Goal: Find specific page/section: Find specific page/section

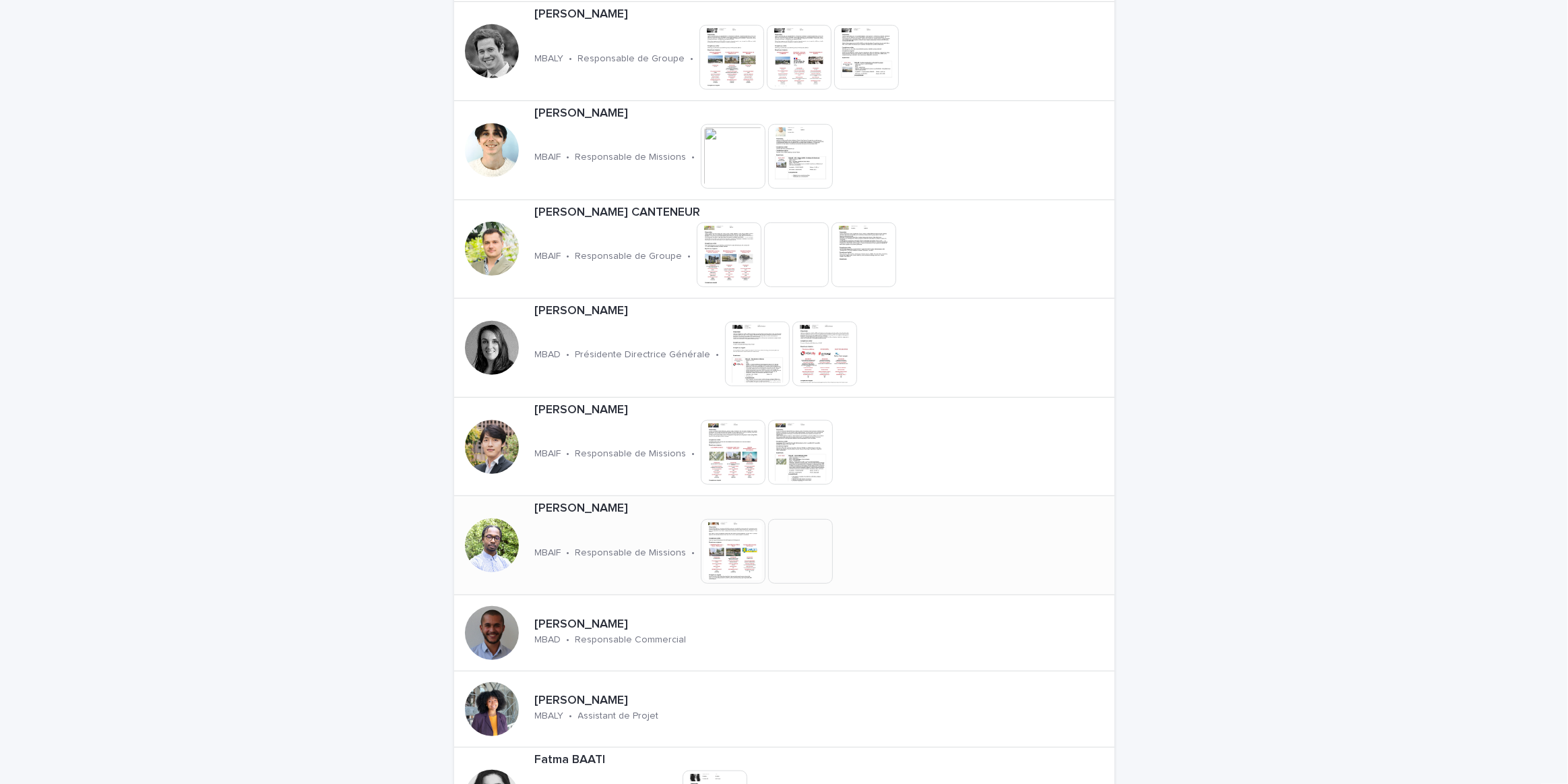
scroll to position [857, 0]
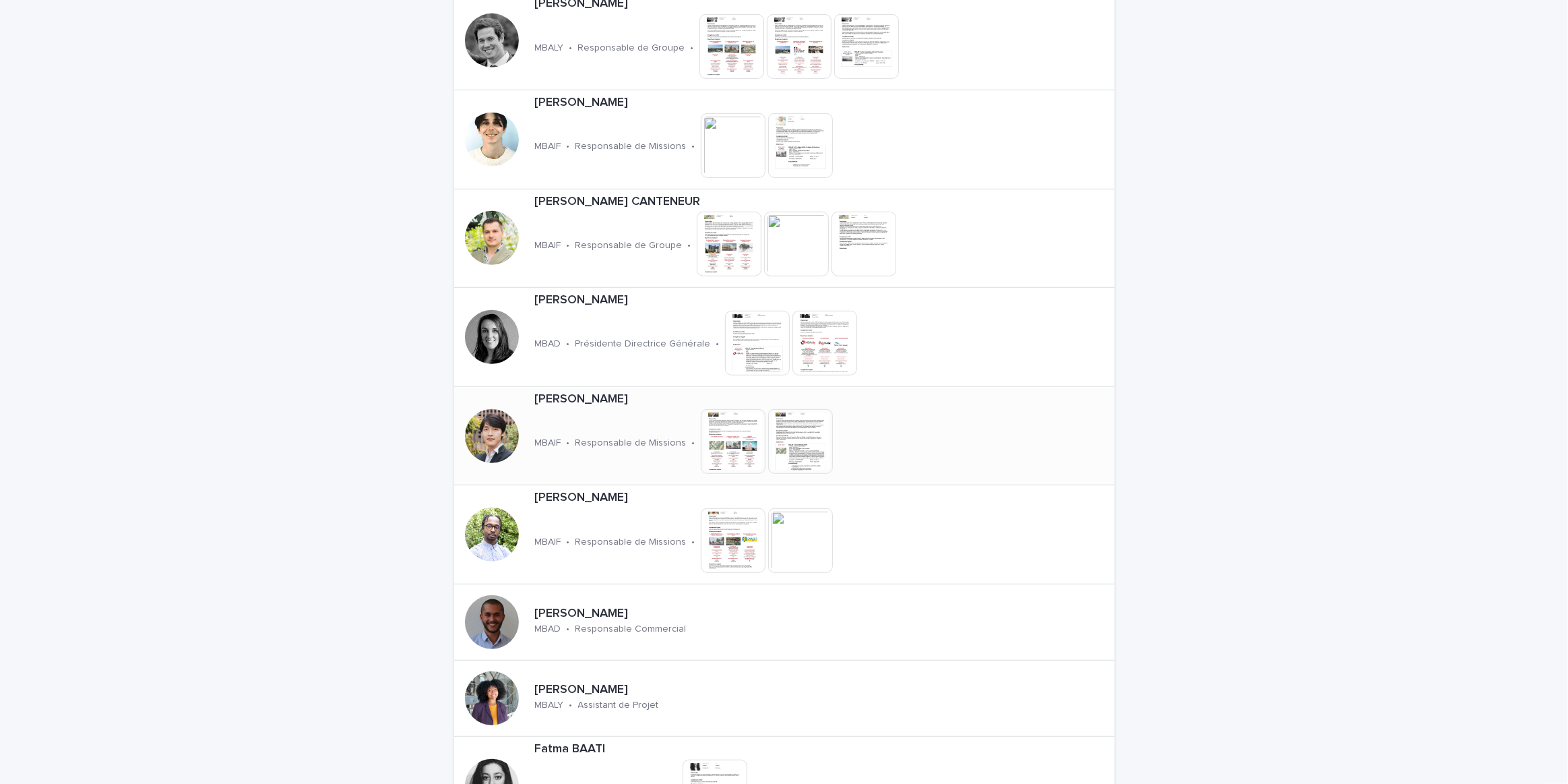
click at [723, 444] on img at bounding box center [733, 442] width 65 height 65
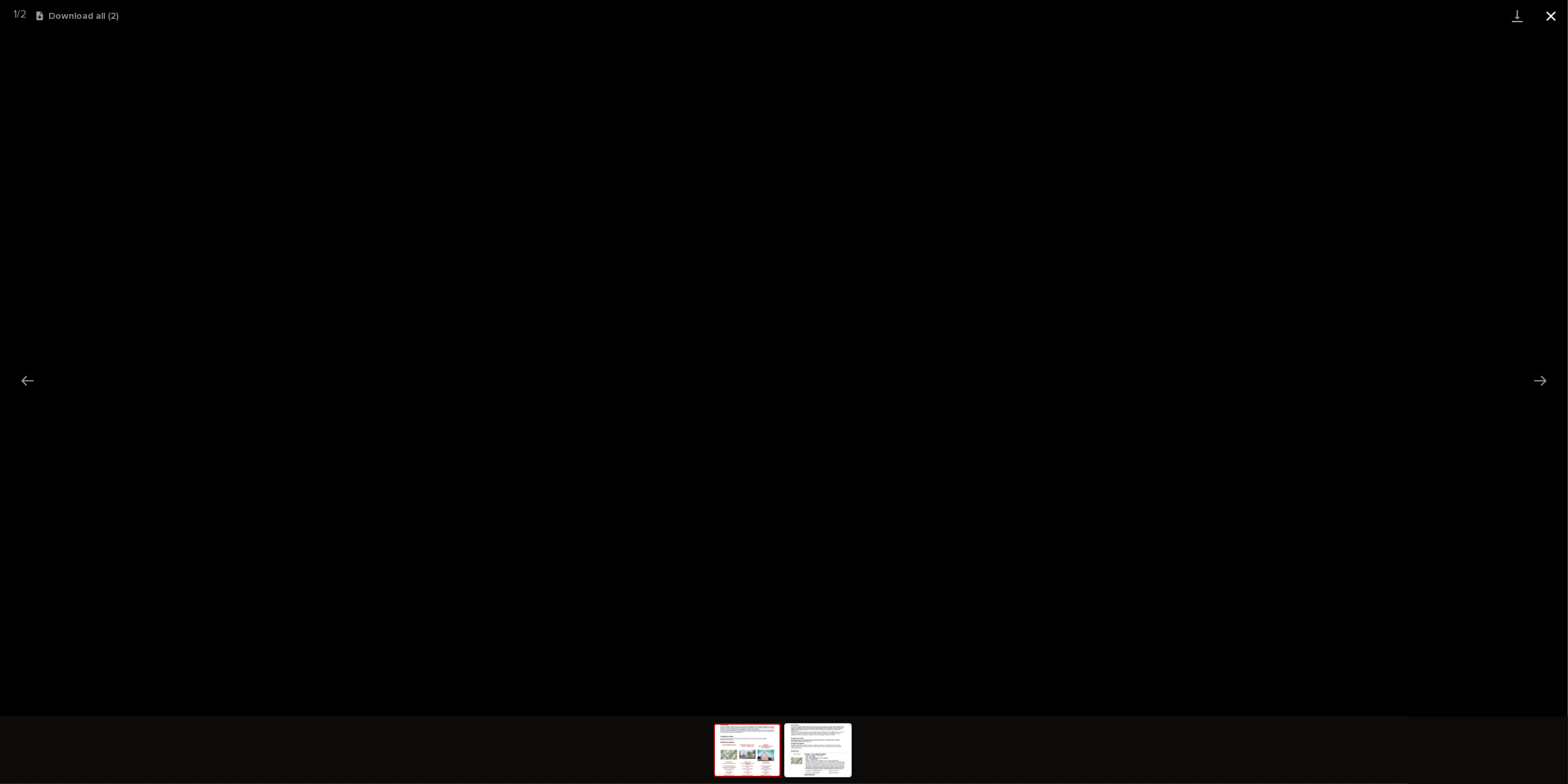
click at [1545, 20] on button "Close gallery" at bounding box center [1551, 16] width 34 height 32
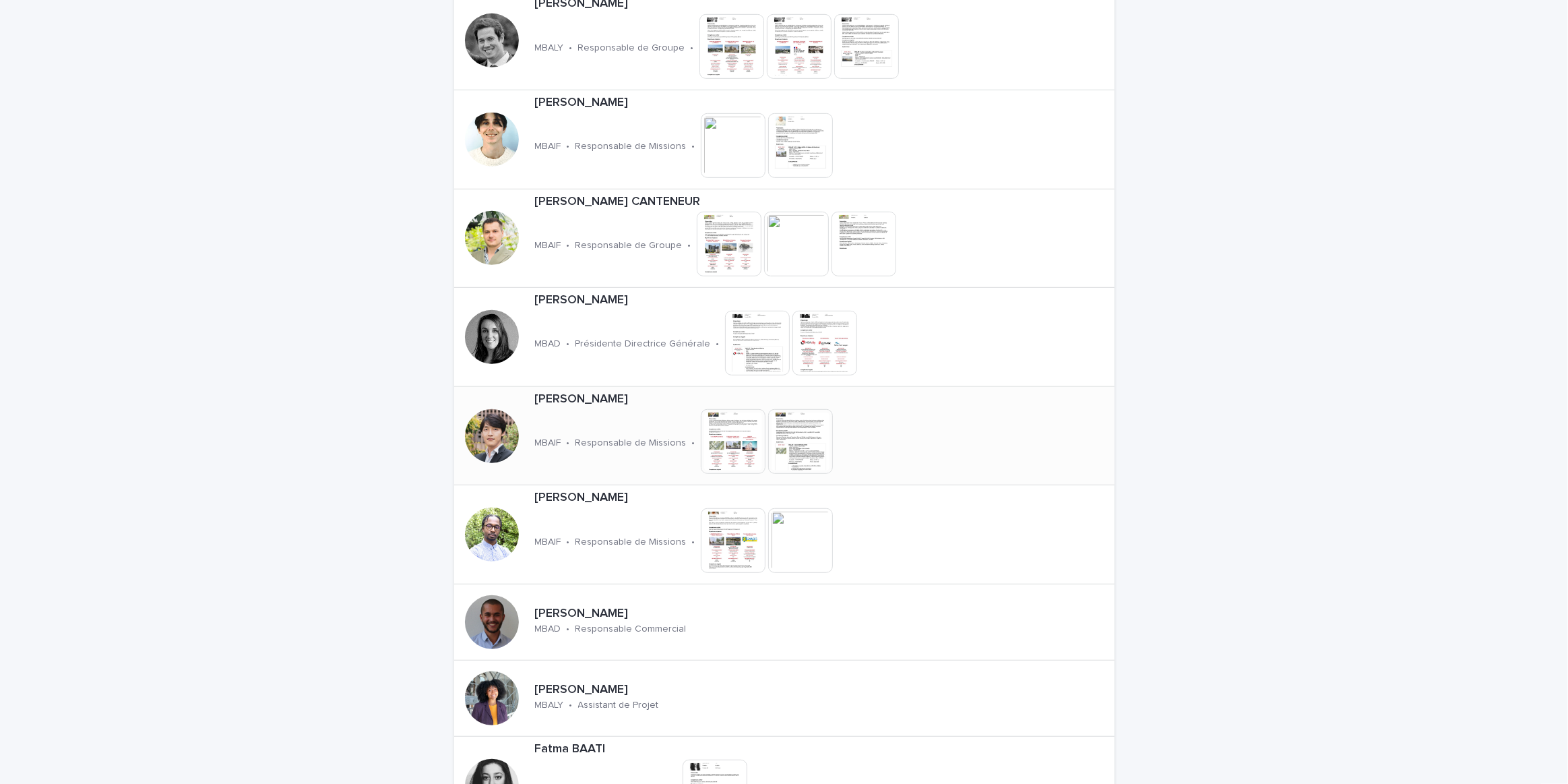
click at [738, 439] on img at bounding box center [733, 442] width 65 height 65
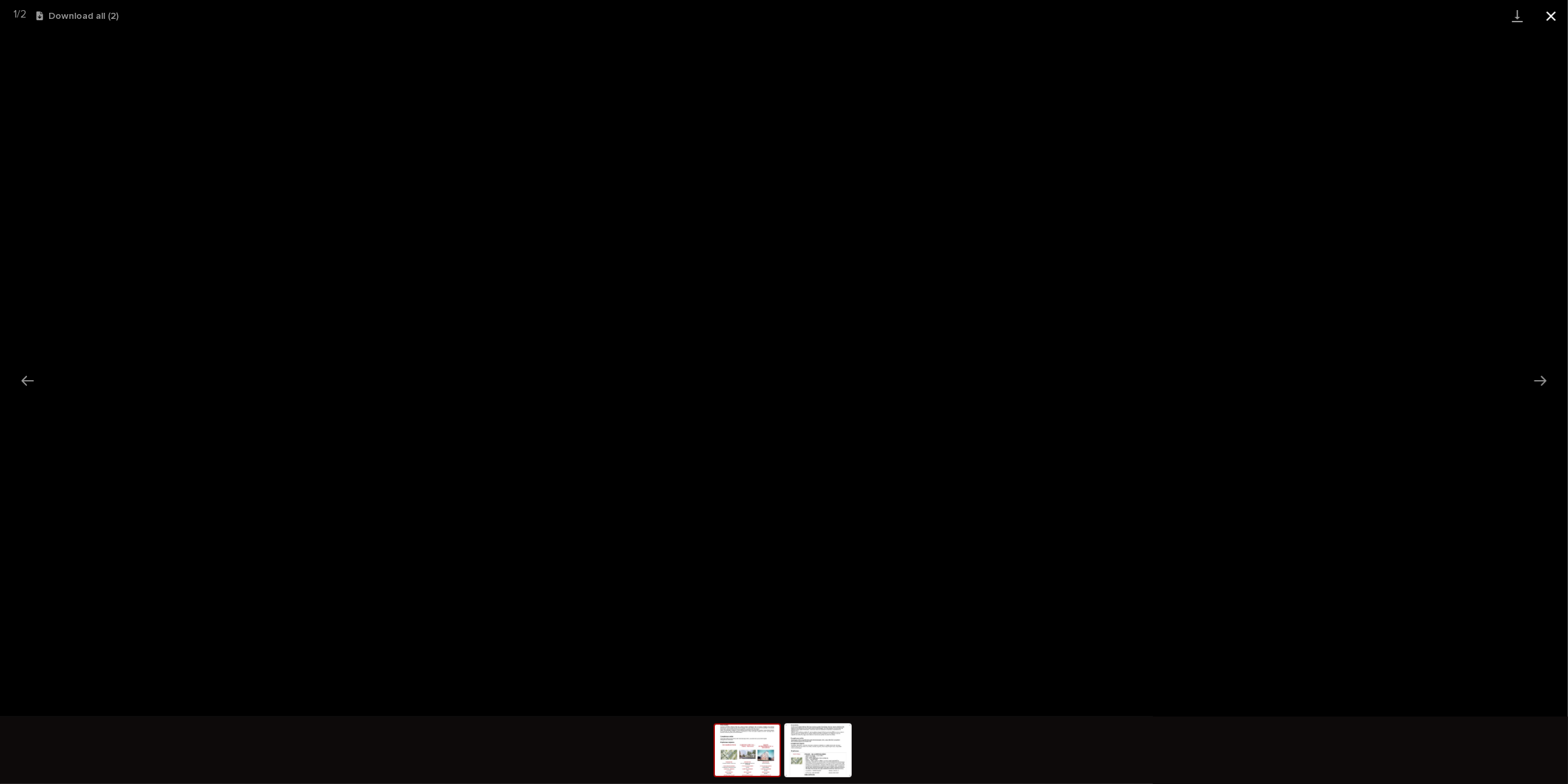
click at [1562, 15] on button "Close gallery" at bounding box center [1551, 16] width 34 height 32
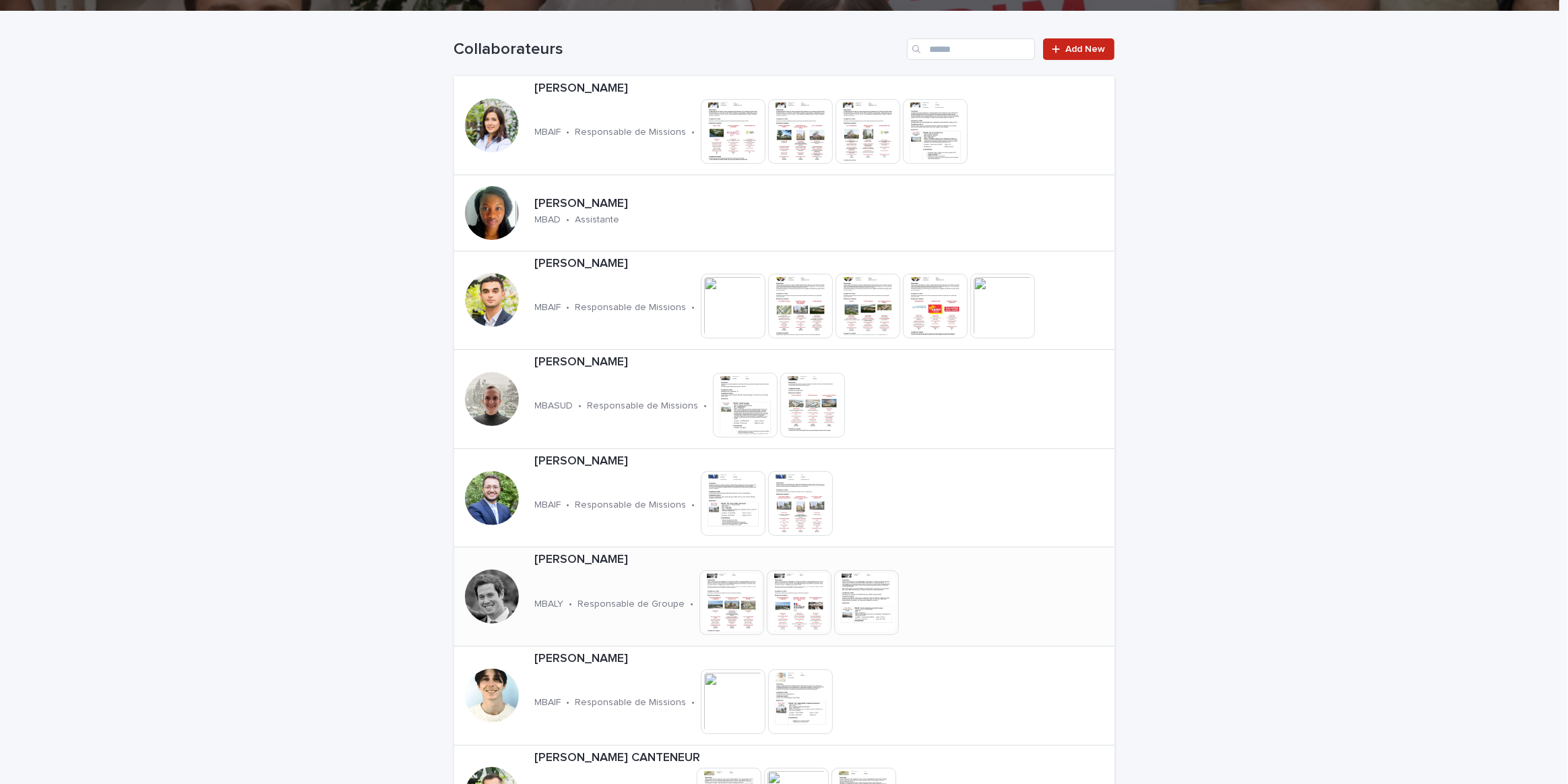
scroll to position [306, 0]
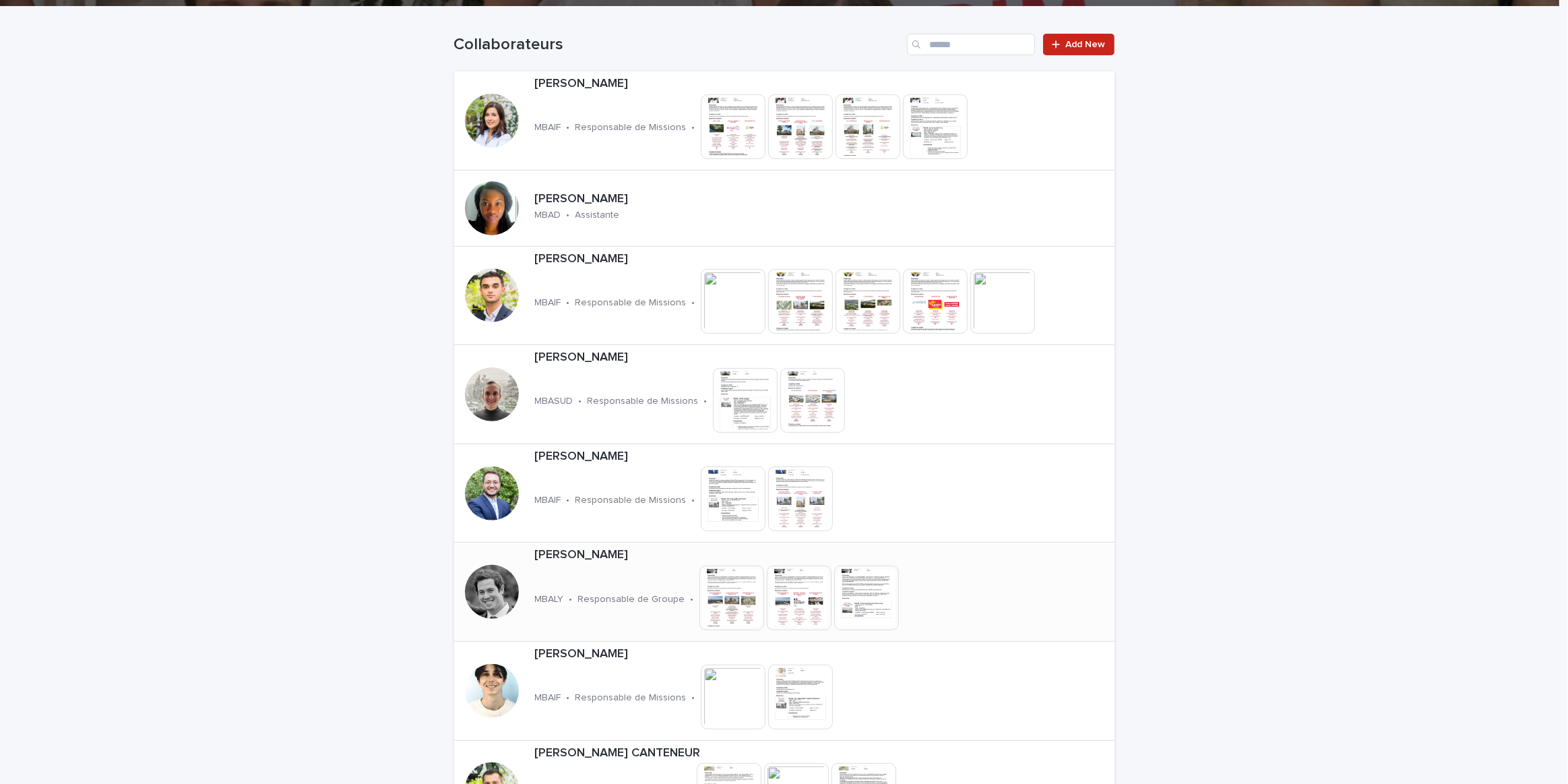
click at [784, 615] on img at bounding box center [799, 598] width 65 height 65
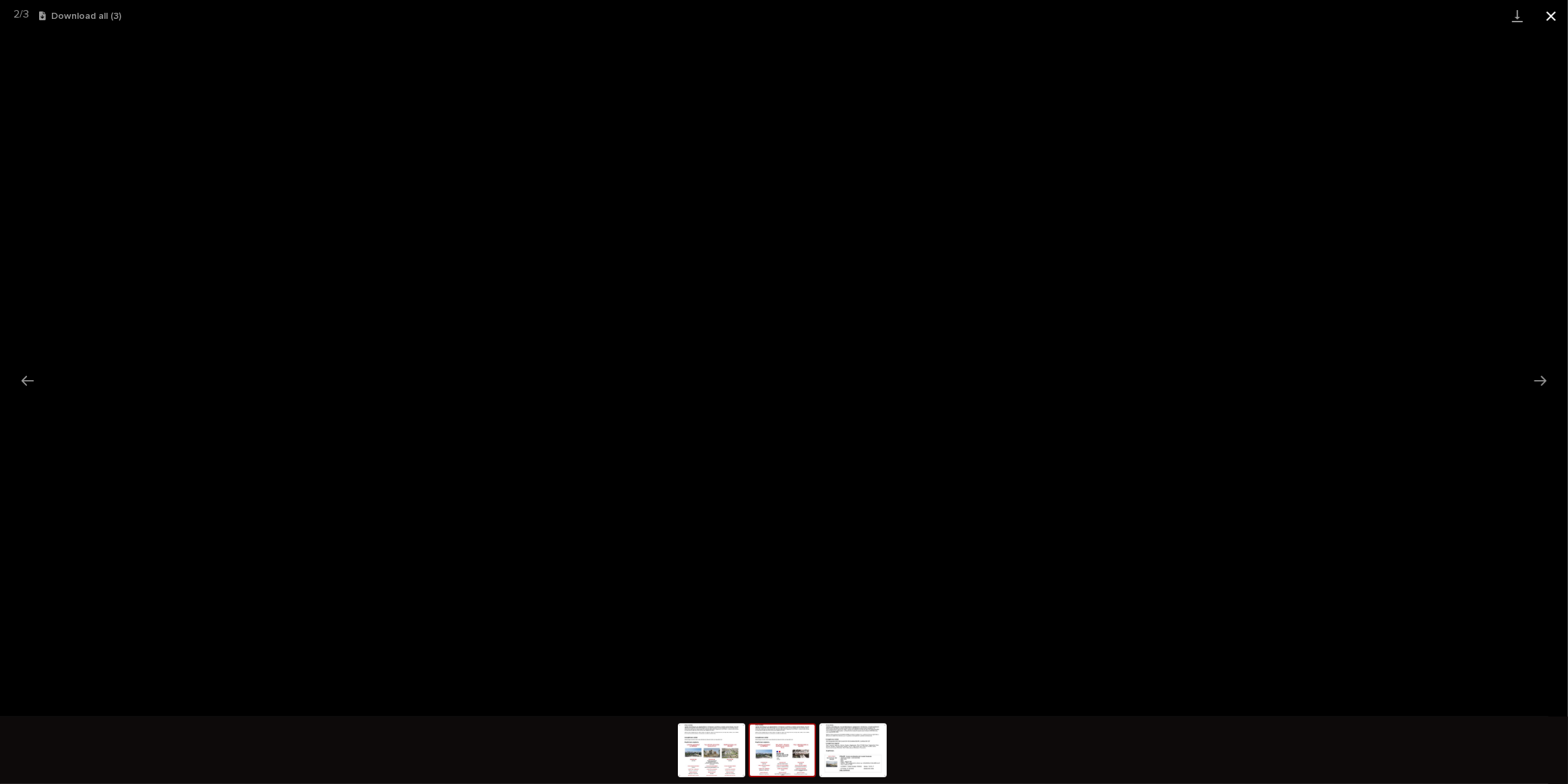
click at [1540, 14] on button "Close gallery" at bounding box center [1551, 16] width 34 height 32
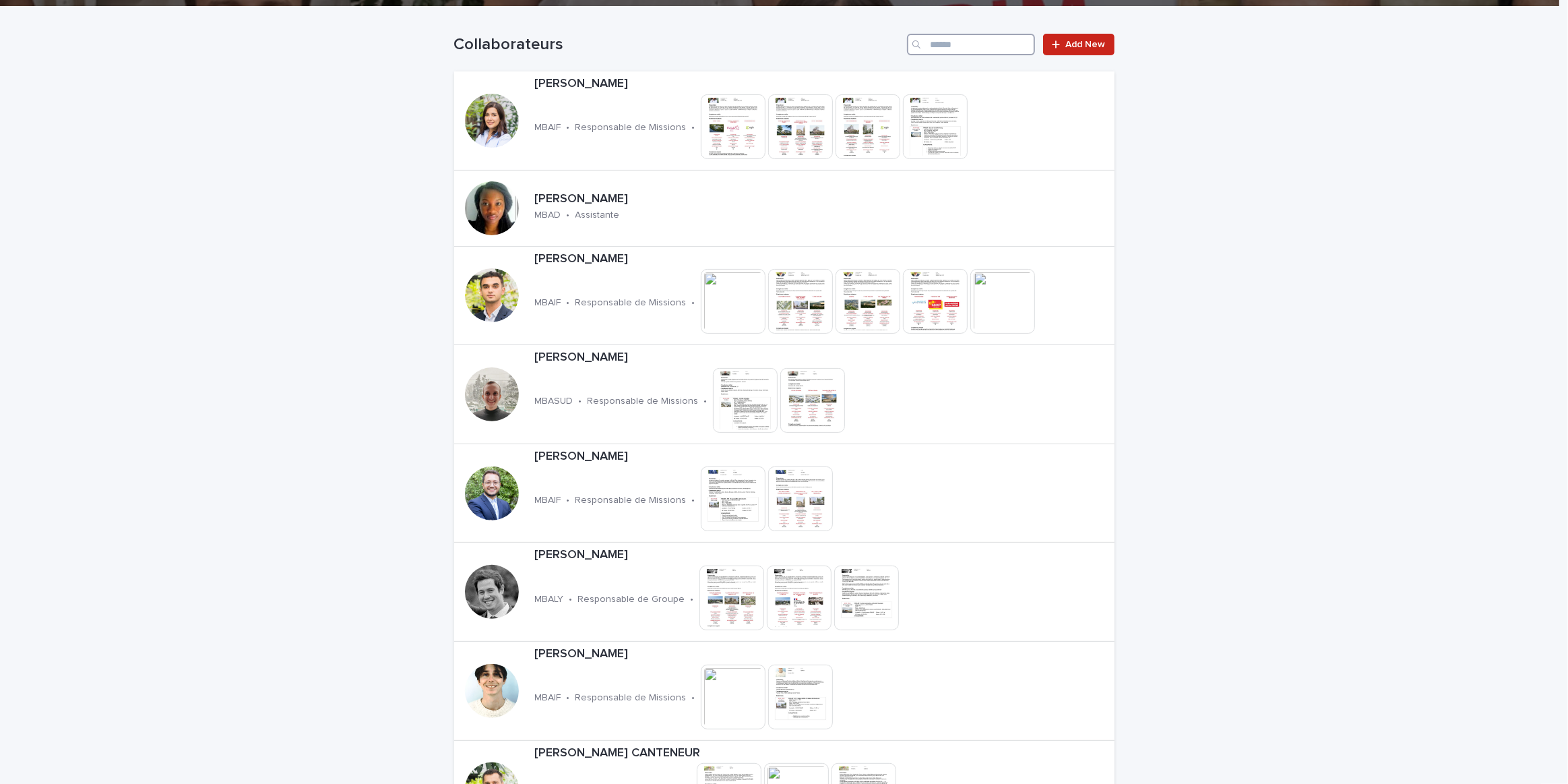
click at [951, 48] on input "Search" at bounding box center [971, 45] width 128 height 22
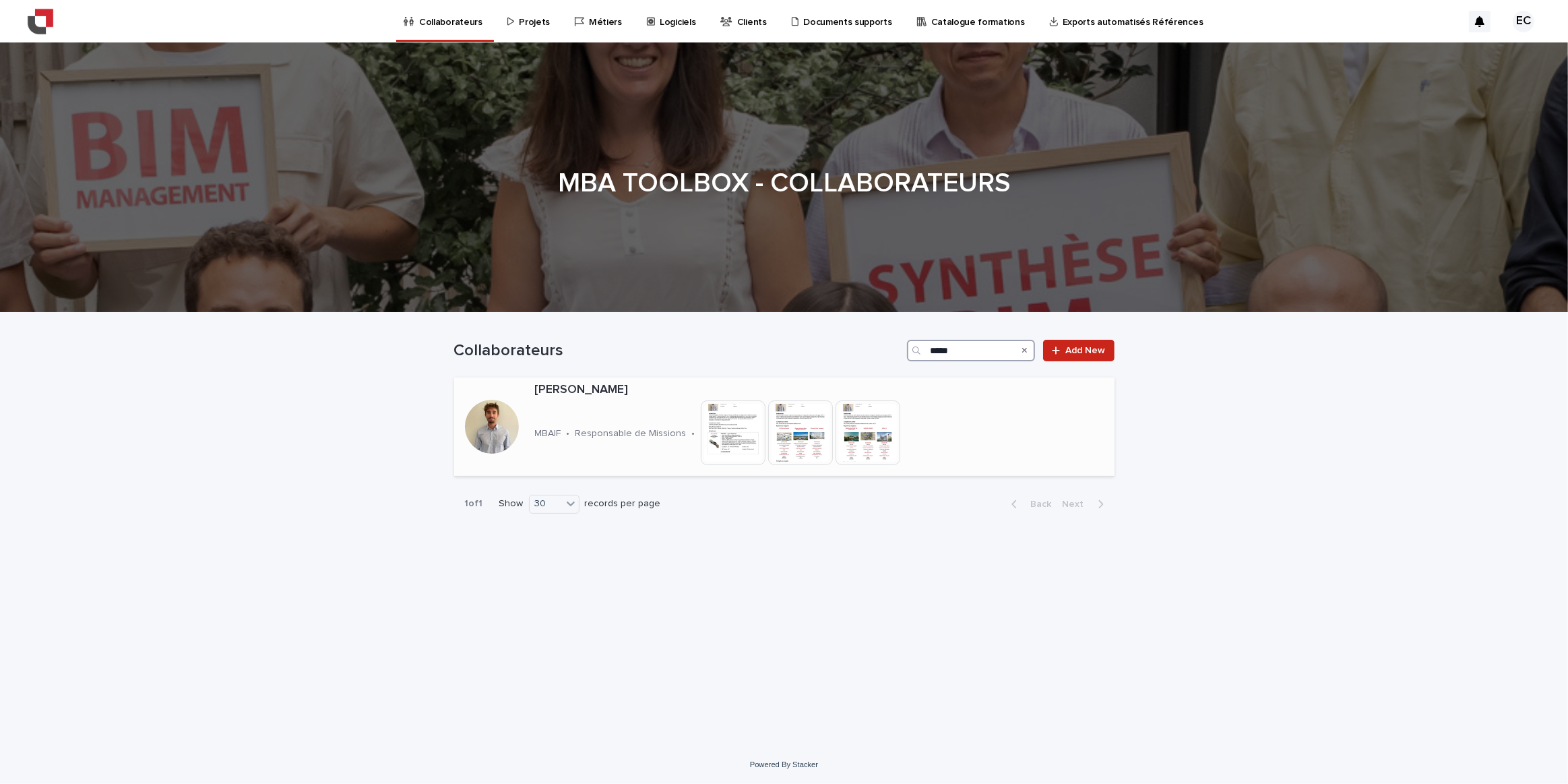
type input "*****"
click at [815, 435] on img at bounding box center [800, 433] width 65 height 65
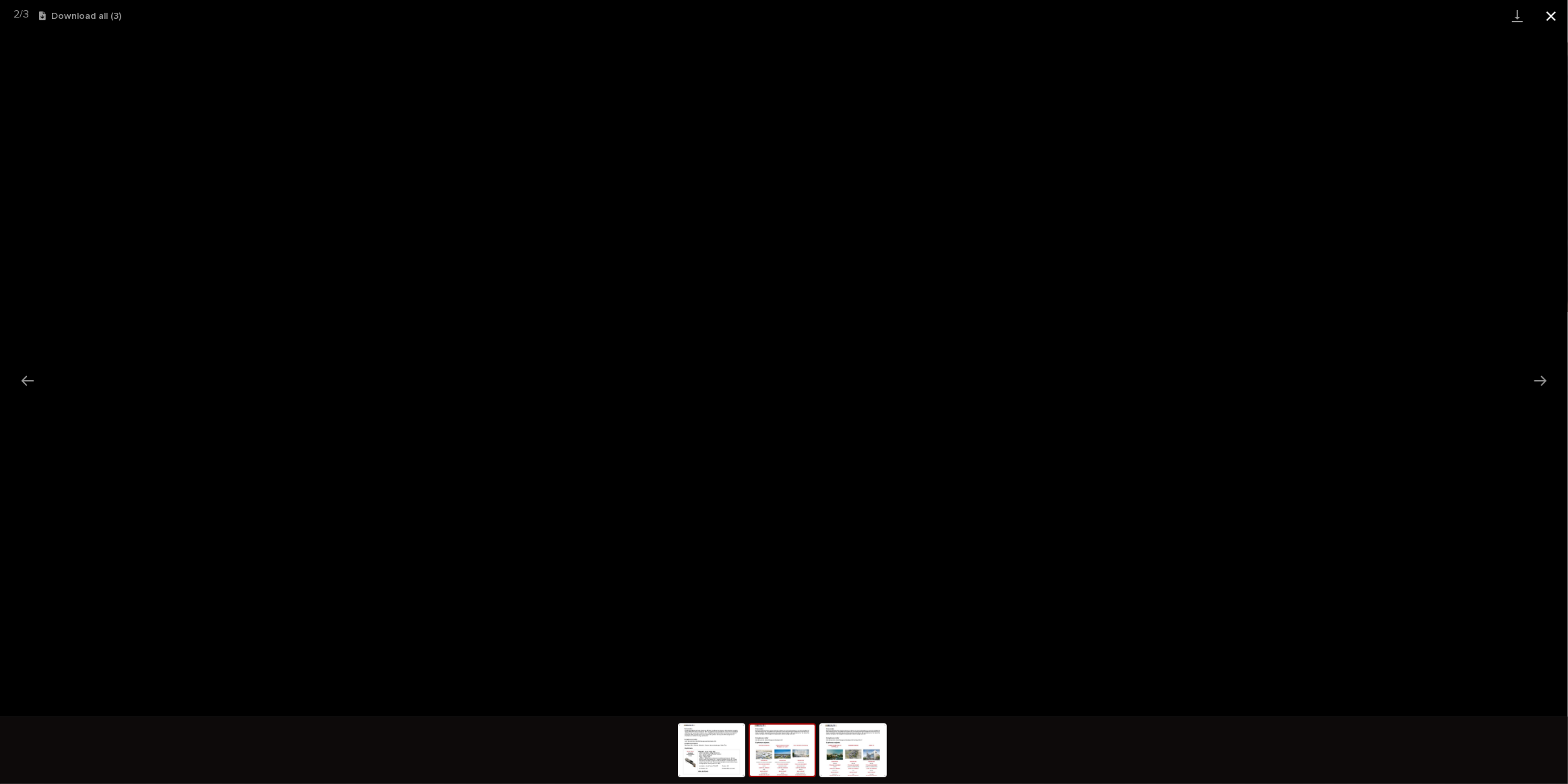
click at [1542, 17] on button "Close gallery" at bounding box center [1551, 16] width 34 height 32
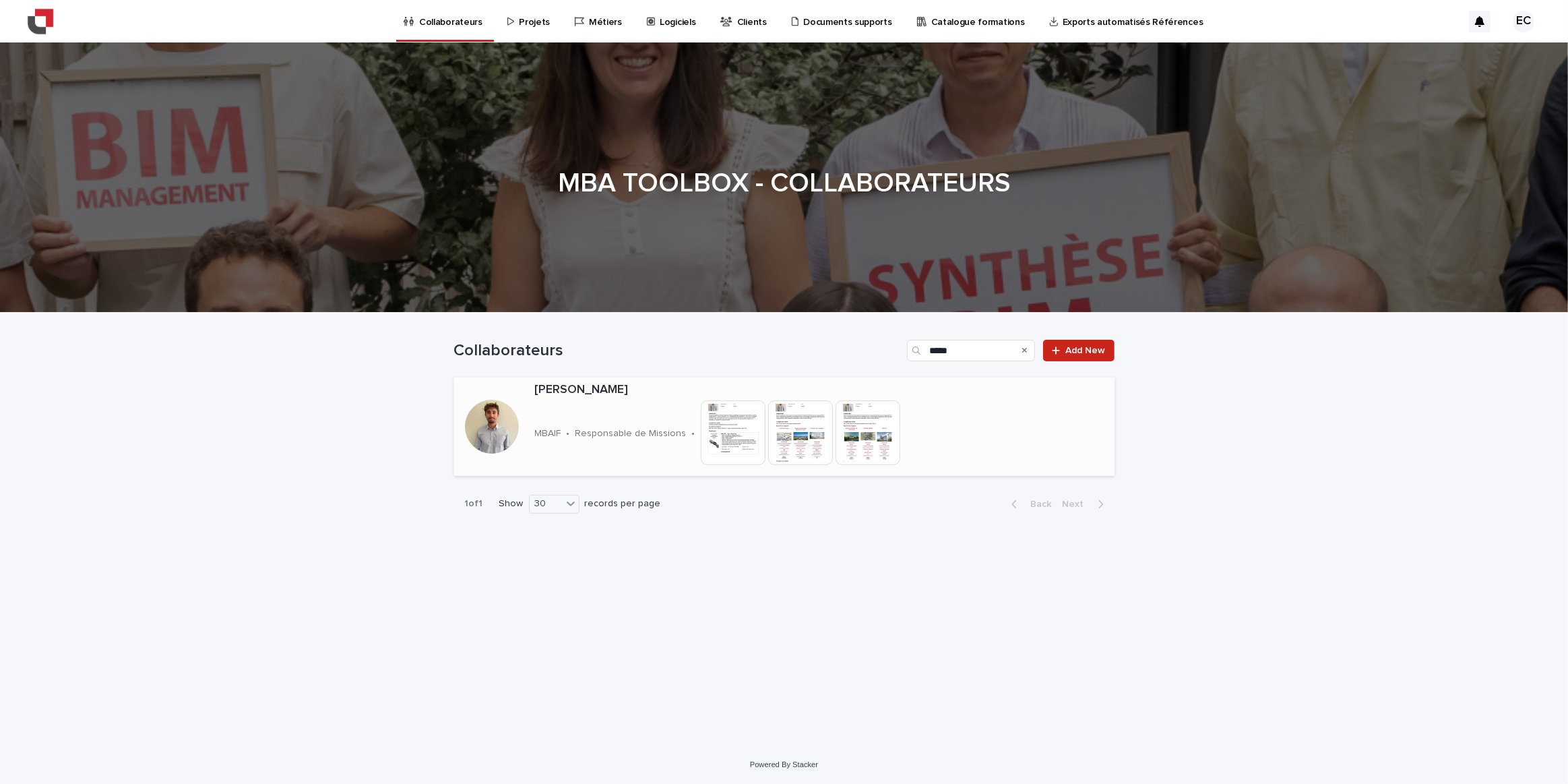
click at [873, 428] on img at bounding box center [868, 433] width 65 height 65
